Goal: Communication & Community: Answer question/provide support

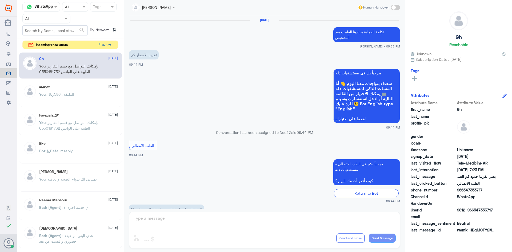
scroll to position [227, 0]
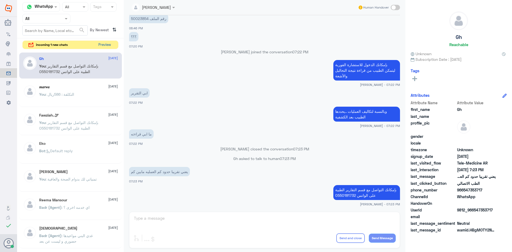
click at [110, 47] on button "Preview" at bounding box center [104, 45] width 17 height 8
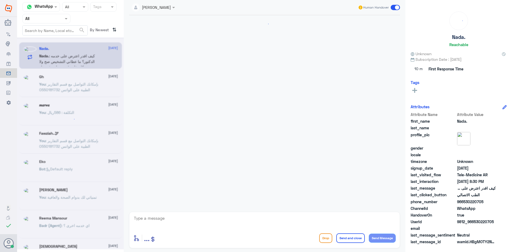
scroll to position [236, 0]
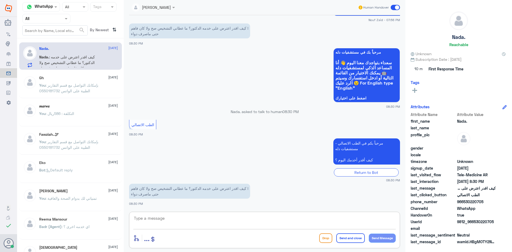
click at [242, 218] on textarea at bounding box center [264, 221] width 262 height 13
click at [216, 225] on textarea at bounding box center [264, 221] width 262 height 13
type textarea "v"
type textarea "راح يرجع يتواصل معك الطبيب"
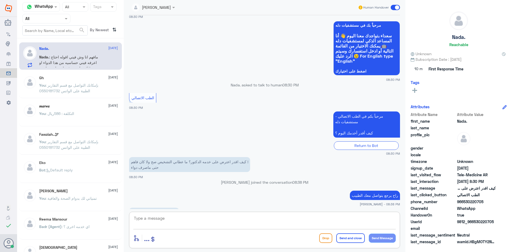
scroll to position [289, 0]
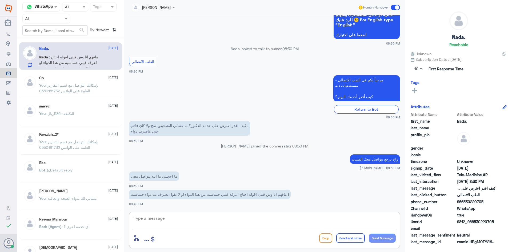
click at [291, 216] on textarea at bounding box center [264, 221] width 262 height 13
drag, startPoint x: 495, startPoint y: 220, endPoint x: 474, endPoint y: 223, distance: 21.2
click at [474, 223] on span "9812_966530220705" at bounding box center [476, 222] width 39 height 6
copy span "530220705"
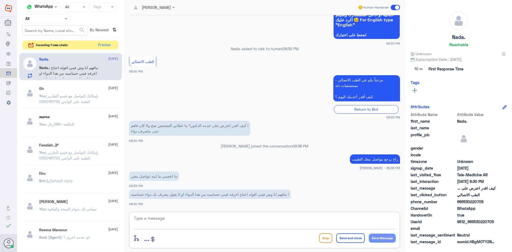
click at [294, 222] on textarea at bounding box center [264, 221] width 262 height 13
type textarea "راح يتواصل معك طبيب آخر الآن"
click at [390, 239] on button "Send Message" at bounding box center [382, 238] width 27 height 9
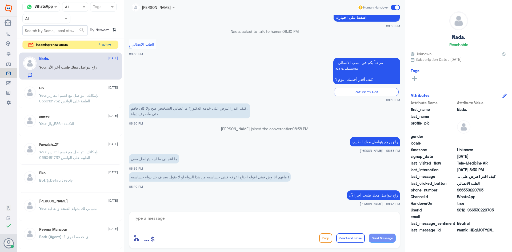
click at [107, 46] on button "Preview" at bounding box center [104, 45] width 17 height 8
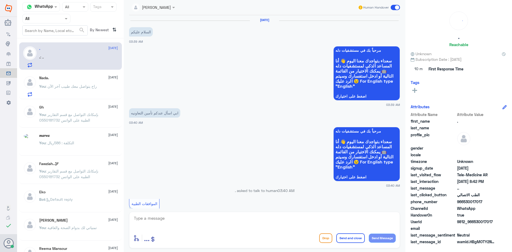
scroll to position [394, 0]
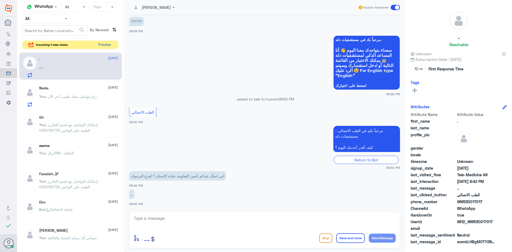
click at [106, 43] on button "Preview" at bounding box center [104, 45] width 17 height 8
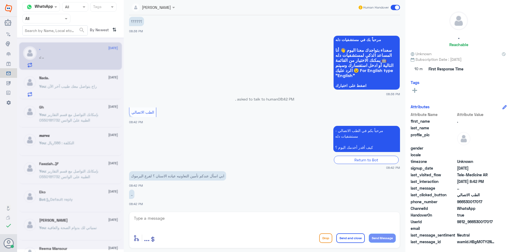
scroll to position [0, 0]
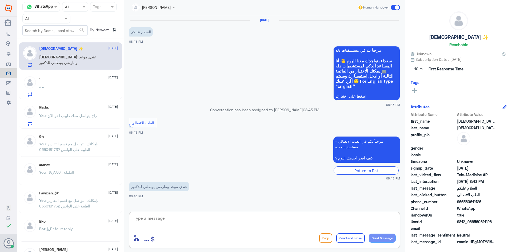
click at [225, 219] on textarea at bounding box center [264, 221] width 262 height 13
paste textarea "مرحبا معك [PERSON_NAME] من الطب الاتصالي"
type textarea "مرحبا معك [PERSON_NAME] من الطب الاتصالي"
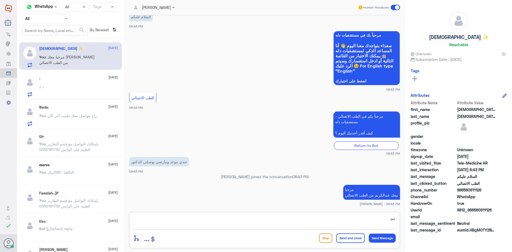
type textarea "م"
type textarea "ممكن رقم الهوية او رقم الملف"
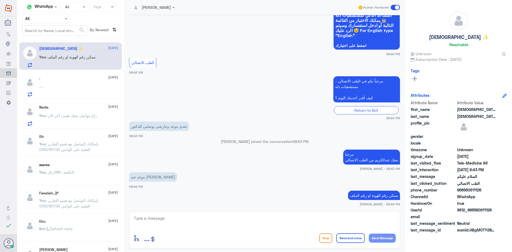
drag, startPoint x: 482, startPoint y: 202, endPoint x: 471, endPoint y: 202, distance: 10.4
click at [471, 202] on div "Attribute Name Attribute Value first_name [PERSON_NAME] last_name الله ✨ profil…" at bounding box center [459, 167] width 96 height 134
drag, startPoint x: 482, startPoint y: 189, endPoint x: 464, endPoint y: 191, distance: 18.0
click at [464, 191] on span "966560611126" at bounding box center [476, 190] width 39 height 6
copy span "560611126"
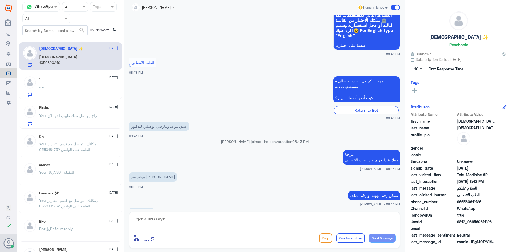
scroll to position [50, 0]
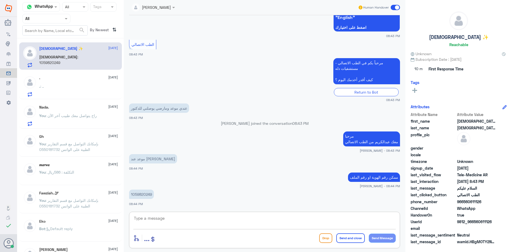
click at [274, 220] on textarea at bounding box center [264, 221] width 262 height 13
drag, startPoint x: 152, startPoint y: 195, endPoint x: 130, endPoint y: 198, distance: 22.3
click at [130, 198] on p "1059820249" at bounding box center [141, 194] width 25 height 9
copy p "1059820249"
click at [248, 219] on textarea at bounding box center [264, 221] width 262 height 13
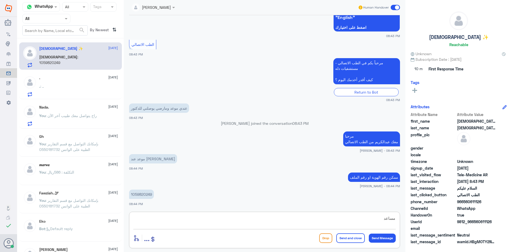
type textarea "مساعد ؟"
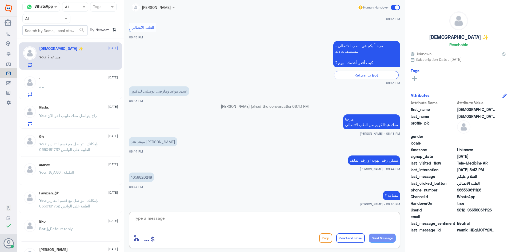
click at [325, 224] on textarea at bounding box center [264, 221] width 262 height 13
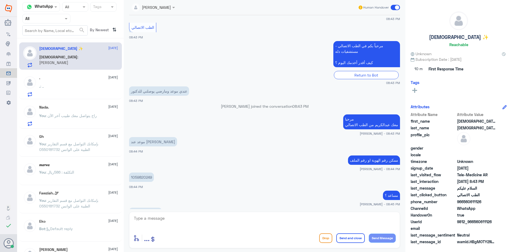
scroll to position [86, 0]
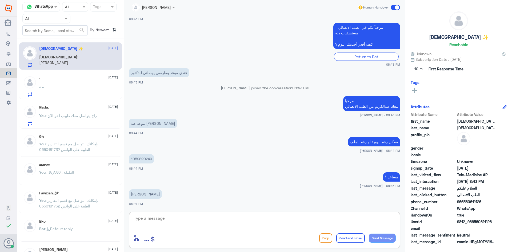
click at [312, 220] on textarea at bounding box center [264, 221] width 262 height 13
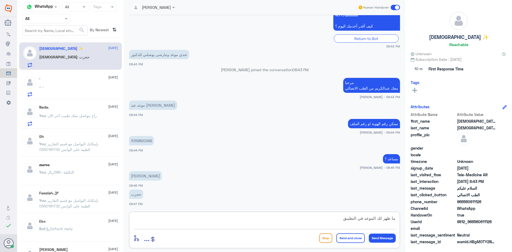
type textarea "ما ظهر لك الموعد في التطبيق ؟"
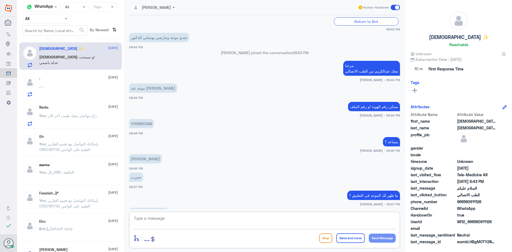
scroll to position [139, 0]
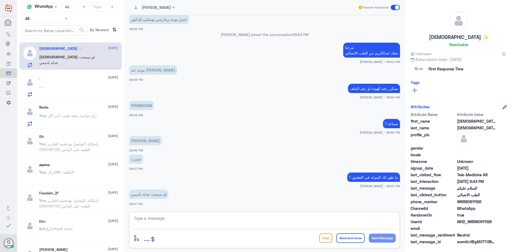
click at [231, 222] on textarea at bounding box center [264, 221] width 262 height 13
type textarea "لأن فيه ملفين برقم الهوية هذي"
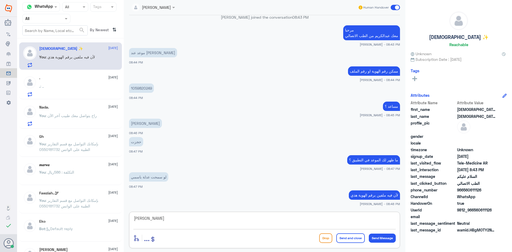
type textarea "[PERSON_NAME]"
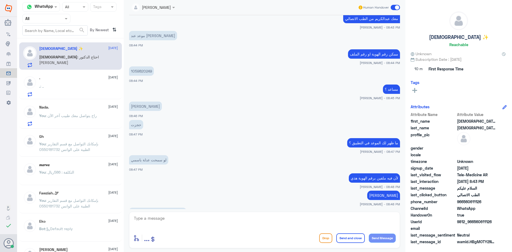
scroll to position [228, 0]
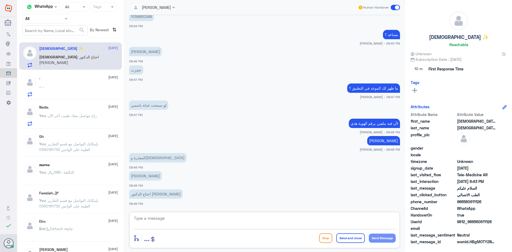
click at [212, 220] on textarea at bounding box center [264, 221] width 262 height 13
type textarea "الموعد يظهر لك على الشاشه ؟"
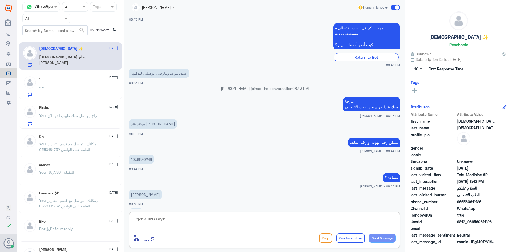
scroll to position [263, 0]
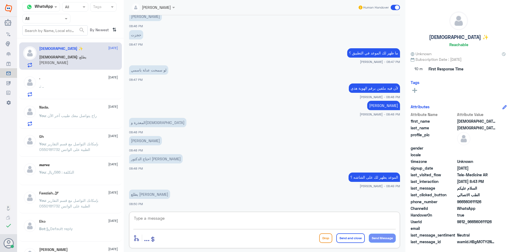
click at [212, 217] on textarea at bounding box center [264, 221] width 262 height 13
click at [195, 222] on textarea at bounding box center [264, 221] width 262 height 13
click at [194, 220] on textarea at bounding box center [264, 221] width 262 height 13
paste textarea "[FINANCIAL_ID]"
type textarea "[FINANCIAL_ID]"
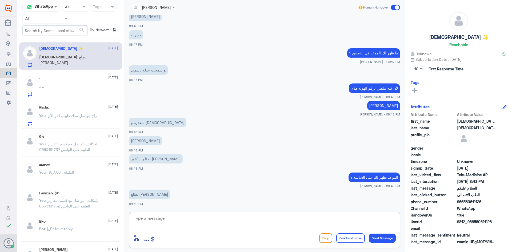
scroll to position [281, 0]
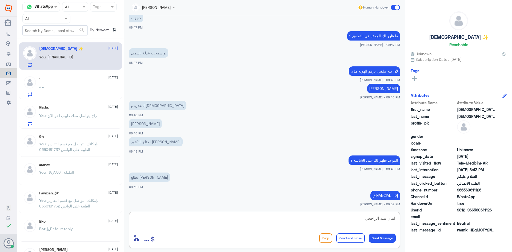
type textarea "ايبان بنك الراجحي"
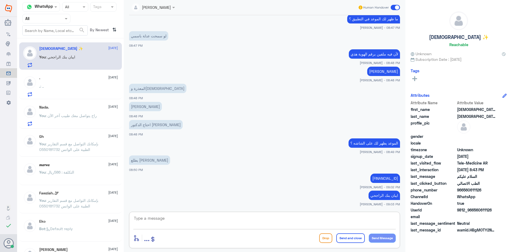
click at [238, 219] on textarea at bounding box center [264, 221] width 262 height 13
type textarea "اول ما تحولين الله يسعدك صوري لي الايصال"
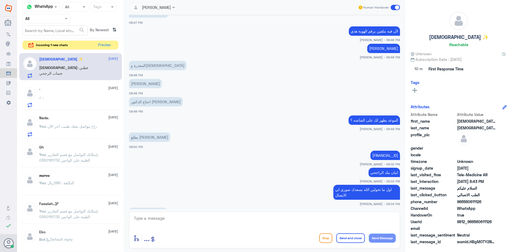
scroll to position [339, 0]
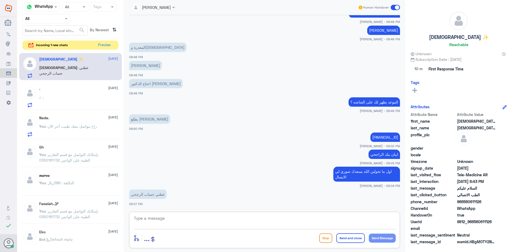
click at [195, 218] on textarea at bounding box center [264, 221] width 262 height 13
click at [353, 218] on textarea at bounding box center [264, 221] width 262 height 13
paste textarea "344000010006080058654"
type textarea "344000010006080058654"
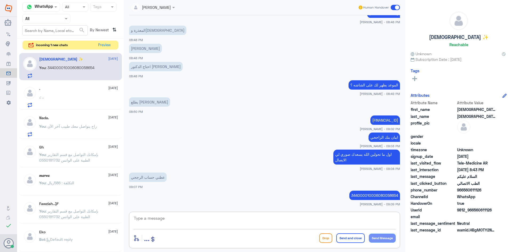
click at [168, 216] on textarea at bounding box center [264, 221] width 262 height 13
click at [104, 44] on button "Preview" at bounding box center [104, 45] width 17 height 8
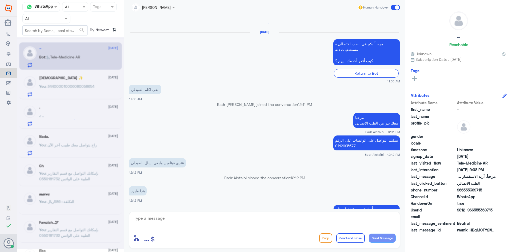
scroll to position [97, 0]
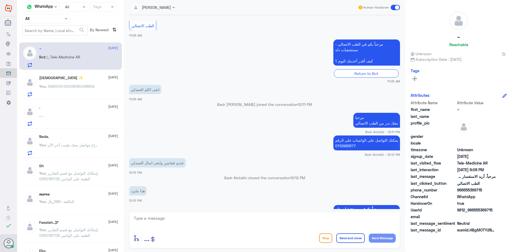
click at [92, 85] on span ": 344000010006080058654" at bounding box center [70, 86] width 49 height 5
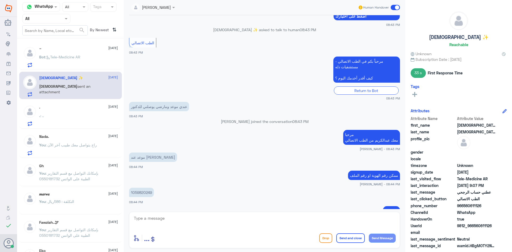
scroll to position [494, 0]
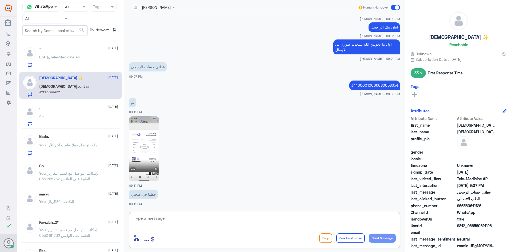
click at [157, 217] on textarea at bounding box center [264, 221] width 262 height 13
type textarea "ابشري الآن راح يتواصل معك الطبيب"
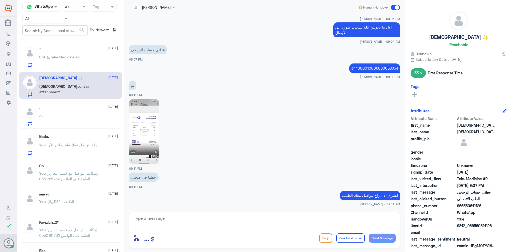
click at [149, 137] on img at bounding box center [144, 131] width 30 height 65
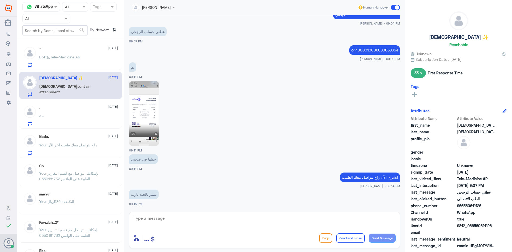
click at [143, 111] on img at bounding box center [144, 113] width 30 height 65
click at [182, 226] on textarea at bounding box center [264, 221] width 262 height 13
click at [61, 53] on div "~ [DATE] Bot : Tele-Medicine AR" at bounding box center [78, 56] width 79 height 21
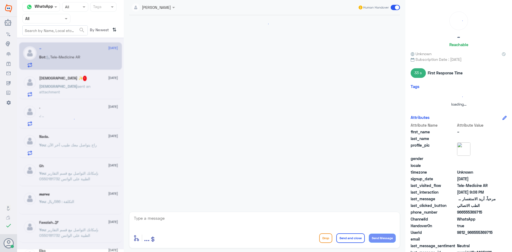
scroll to position [293, 0]
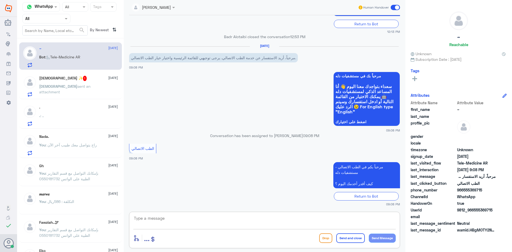
click at [257, 217] on textarea at bounding box center [264, 221] width 262 height 13
paste textarea "مرحبا معك [PERSON_NAME] من الطب الاتصالي"
type textarea "مرحبا معك [PERSON_NAME] من الطب الاتصالي"
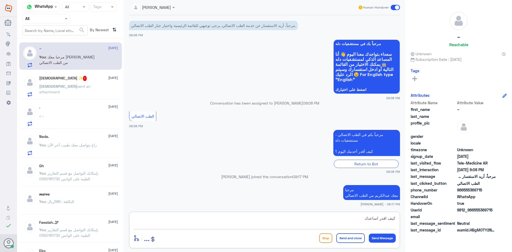
type textarea "كيف اقدر اساعدك"
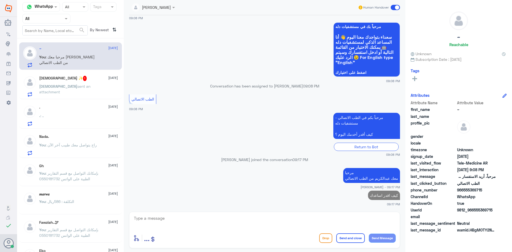
click at [79, 86] on span "sent an attachment" at bounding box center [64, 89] width 51 height 10
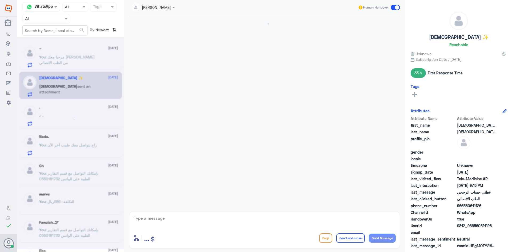
scroll to position [235, 0]
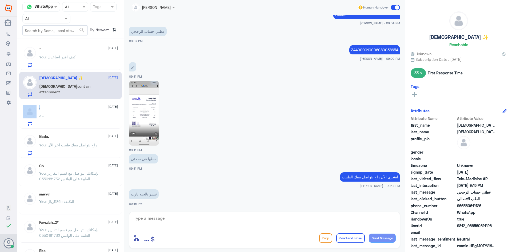
drag, startPoint x: 86, startPoint y: 109, endPoint x: 86, endPoint y: 112, distance: 2.9
click at [86, 111] on div "~ [DATE] You : كيف اقدر اساعدك [DEMOGRAPHIC_DATA] ✨ [DATE] [DEMOGRAPHIC_DATA] s…" at bounding box center [70, 147] width 107 height 213
click at [86, 113] on div ". [DATE] . : .." at bounding box center [78, 115] width 79 height 21
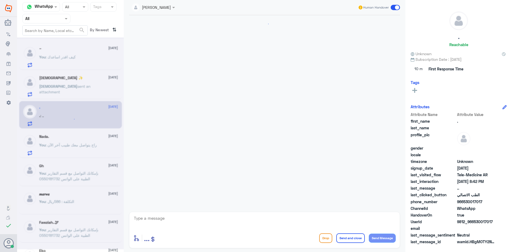
scroll to position [394, 0]
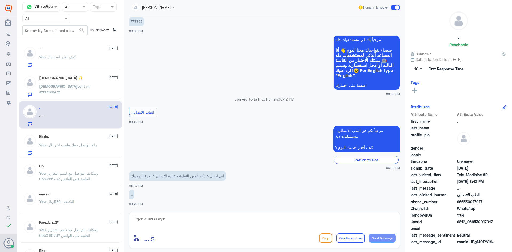
click at [391, 6] on span at bounding box center [395, 7] width 9 height 5
click at [0, 0] on input "checkbox" at bounding box center [0, 0] width 0 height 0
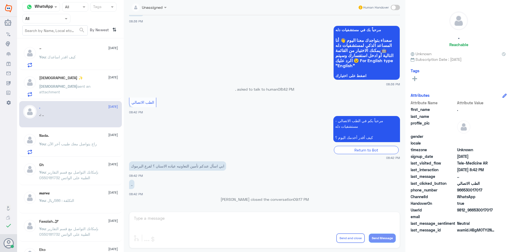
click at [62, 82] on div "[DEMOGRAPHIC_DATA] ✨ [DATE] [DEMOGRAPHIC_DATA] sent an attachment" at bounding box center [78, 86] width 79 height 21
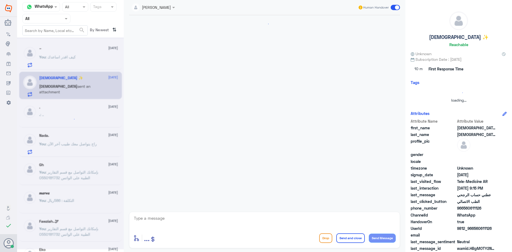
scroll to position [235, 0]
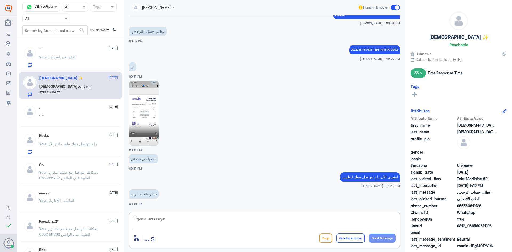
click at [287, 216] on textarea at bounding box center [264, 221] width 262 height 13
type textarea "امين وياك وتمنياتنا لك بدوام الصحة والعافية"
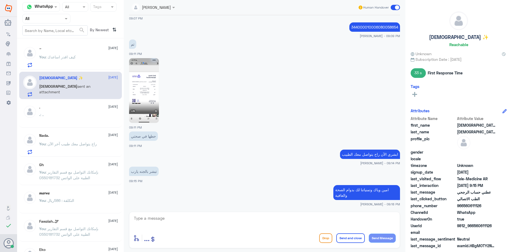
click at [107, 153] on div "You : راح يتواصل معك طبيب آخر الآن" at bounding box center [78, 148] width 79 height 12
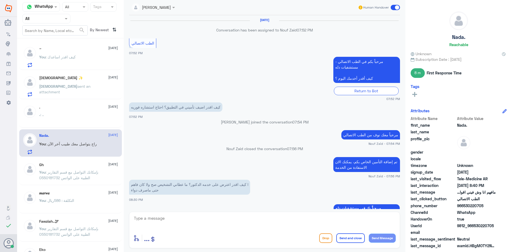
scroll to position [236, 0]
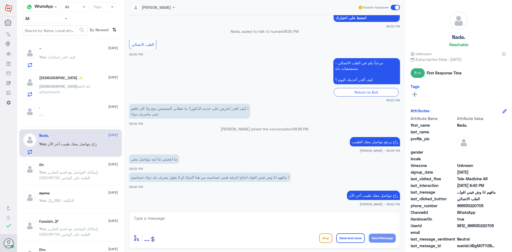
click at [394, 6] on span at bounding box center [395, 7] width 9 height 5
click at [0, 0] on input "checkbox" at bounding box center [0, 0] width 0 height 0
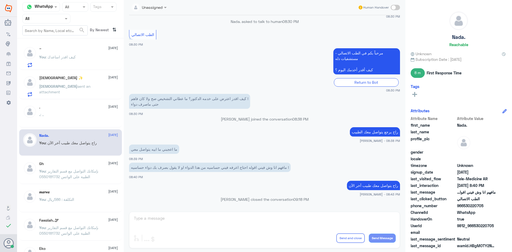
click at [67, 117] on div ". : .." at bounding box center [78, 119] width 79 height 12
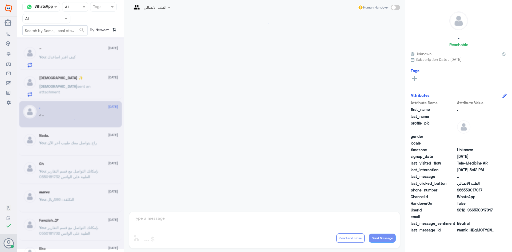
scroll to position [403, 0]
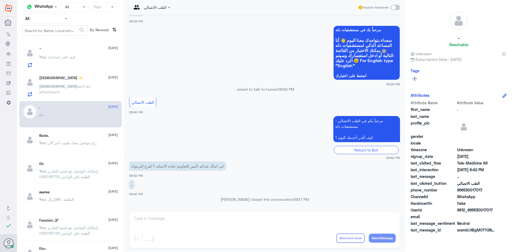
click at [66, 81] on div "[DEMOGRAPHIC_DATA] ✨ [DATE] [DEMOGRAPHIC_DATA] sent an attachment" at bounding box center [78, 86] width 79 height 21
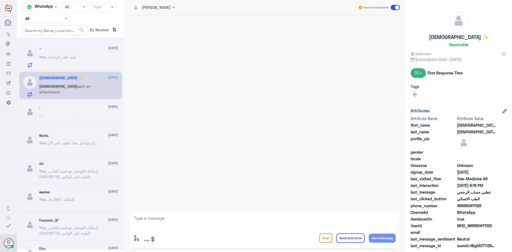
scroll to position [239, 0]
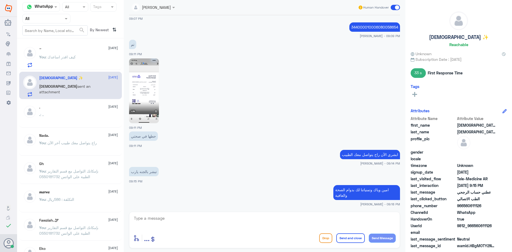
click at [392, 9] on span at bounding box center [395, 7] width 9 height 5
click at [0, 0] on input "checkbox" at bounding box center [0, 0] width 0 height 0
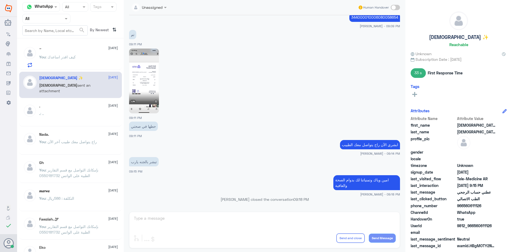
click at [82, 62] on div "You : كيف اقدر اساعدك" at bounding box center [78, 61] width 79 height 12
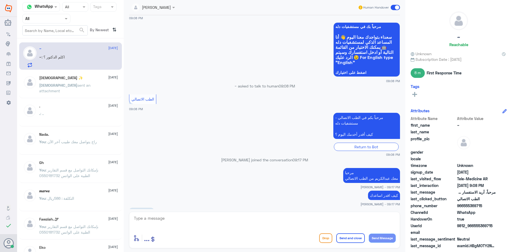
scroll to position [288, 0]
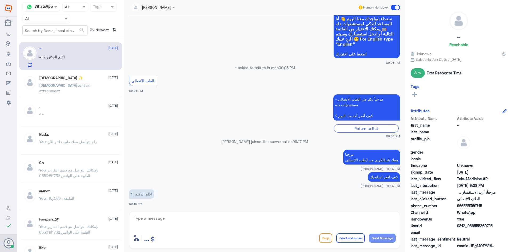
click at [191, 225] on textarea at bounding box center [264, 221] width 262 height 13
type textarea "معاك خدمة العملاء"
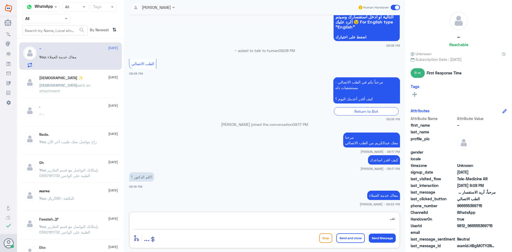
type textarea "ت"
type textarea "هل تحتاج استشارة مع طبيب"
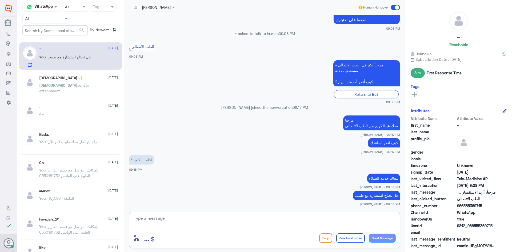
click at [63, 80] on div "[DEMOGRAPHIC_DATA] ✨ [DATE]" at bounding box center [78, 78] width 79 height 5
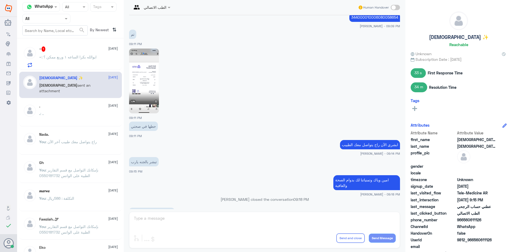
scroll to position [313, 0]
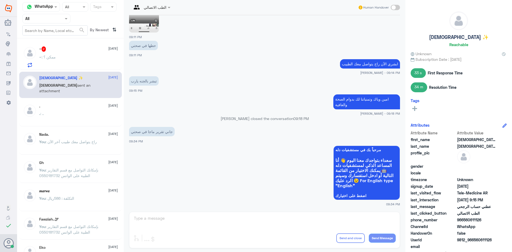
click at [396, 7] on span at bounding box center [395, 7] width 9 height 5
click at [0, 0] on input "checkbox" at bounding box center [0, 0] width 0 height 0
click at [208, 220] on textarea at bounding box center [264, 221] width 262 height 13
paste textarea "بإمكانك التواصل مع قسم التقارير الطبية على الواتس 0550181732"
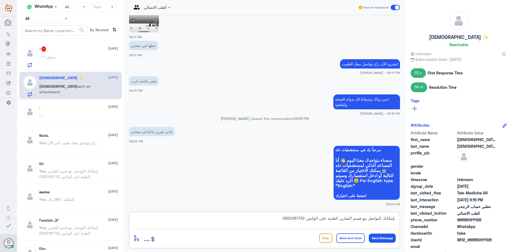
type textarea "بإمكانك التواصل مع قسم التقارير الطبية على الواتس 0550181732"
click at [379, 237] on button "Send Message" at bounding box center [382, 238] width 27 height 9
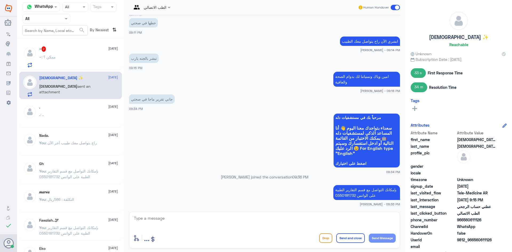
click at [73, 52] on div "~ 2 [DATE] ~ : ممكن ؟" at bounding box center [78, 56] width 79 height 21
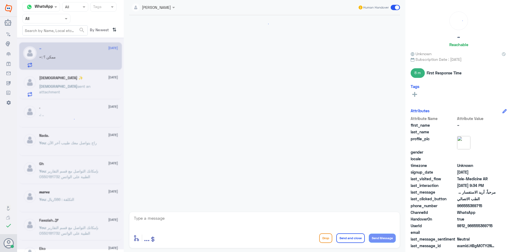
scroll to position [272, 0]
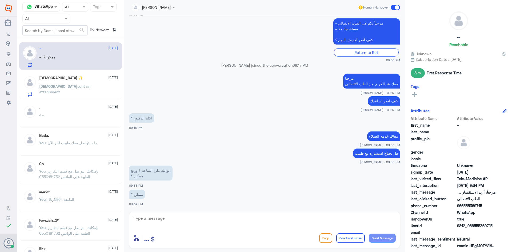
click at [207, 219] on textarea at bounding box center [264, 221] width 262 height 13
type textarea "تحتاج تحجز موعد اونلاين مع دكتور ؟"
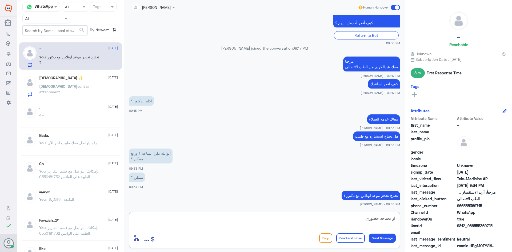
type textarea "او تحتاجه حضوري"
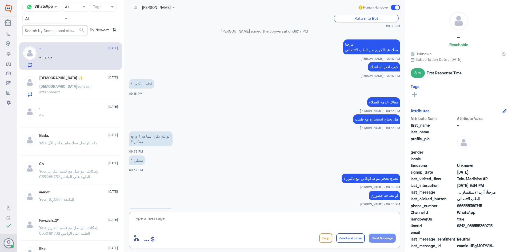
scroll to position [343, 0]
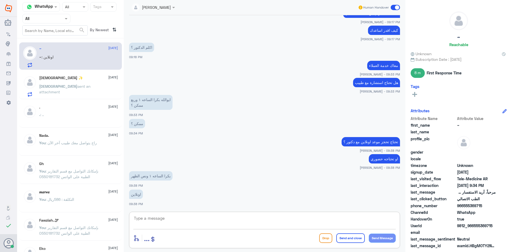
click at [211, 216] on textarea at bounding box center [264, 221] width 262 height 13
type textarea "ب"
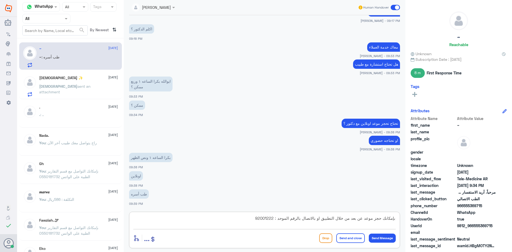
type textarea "بإمكانك حجز موعد عن بعد من خلال التطبيق او بالاتصال بالرقم الموحد : 920012222"
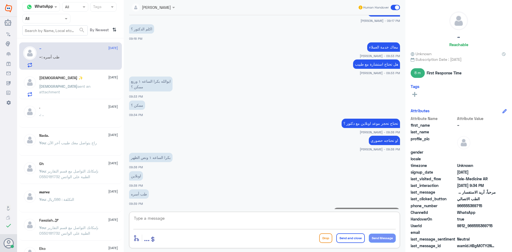
scroll to position [390, 0]
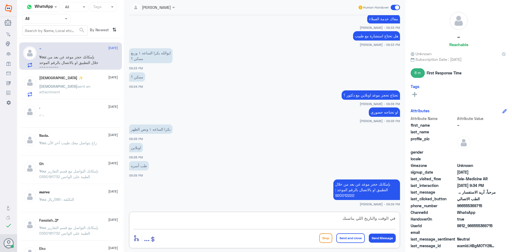
type textarea "في الوقت والتاريخ اللي يناسبك"
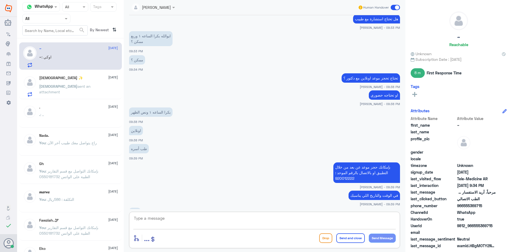
scroll to position [425, 0]
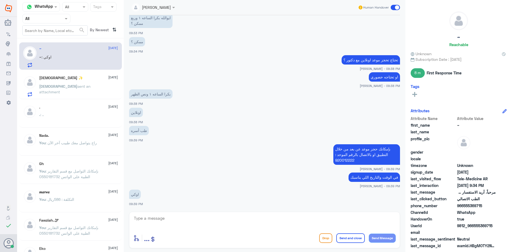
click at [74, 78] on div "[DEMOGRAPHIC_DATA] ✨ [DATE]" at bounding box center [78, 78] width 79 height 5
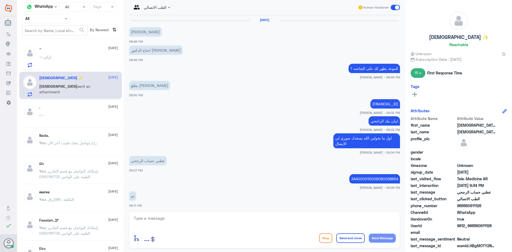
scroll to position [275, 0]
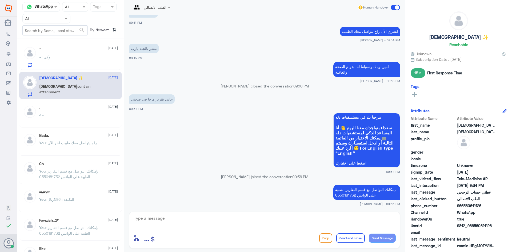
click at [66, 57] on div "~ : اوكي" at bounding box center [78, 61] width 79 height 12
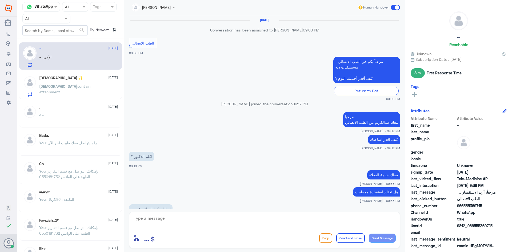
scroll to position [191, 0]
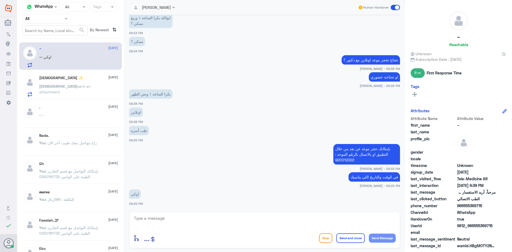
click at [394, 5] on span at bounding box center [395, 7] width 9 height 5
click at [0, 0] on input "checkbox" at bounding box center [0, 0] width 0 height 0
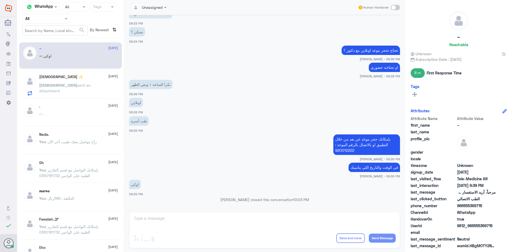
click at [94, 80] on div "[DEMOGRAPHIC_DATA] ✨ [DATE] [DEMOGRAPHIC_DATA] sent an attachment" at bounding box center [78, 85] width 79 height 21
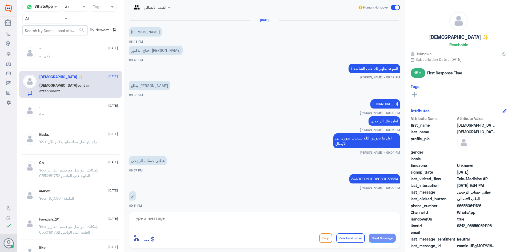
scroll to position [275, 0]
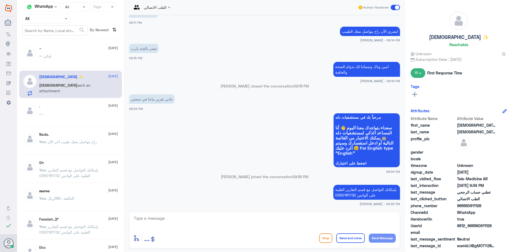
click at [393, 7] on span at bounding box center [395, 7] width 9 height 5
click at [0, 0] on input "checkbox" at bounding box center [0, 0] width 0 height 0
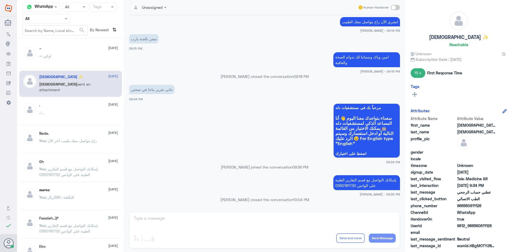
click at [64, 112] on div ". : .." at bounding box center [78, 117] width 79 height 12
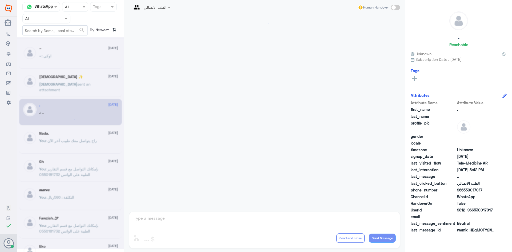
scroll to position [403, 0]
